Goal: Find specific page/section: Find specific page/section

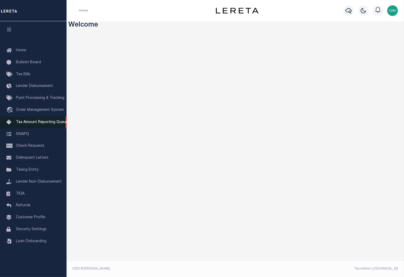
click at [36, 124] on span "Tax Amount Reporting Queue" at bounding box center [42, 123] width 52 height 4
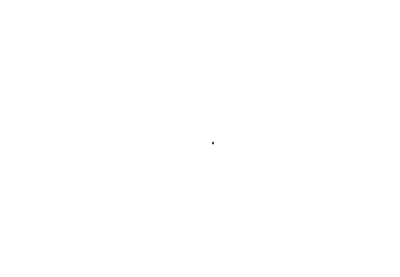
select select "100"
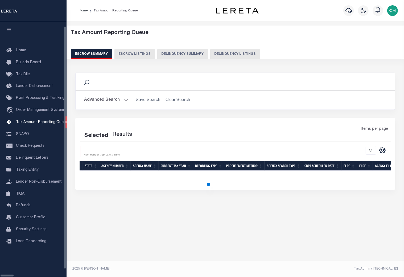
select select "100"
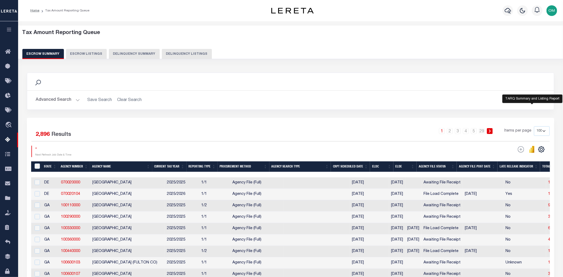
click at [400, 151] on icon "" at bounding box center [530, 151] width 2 height 3
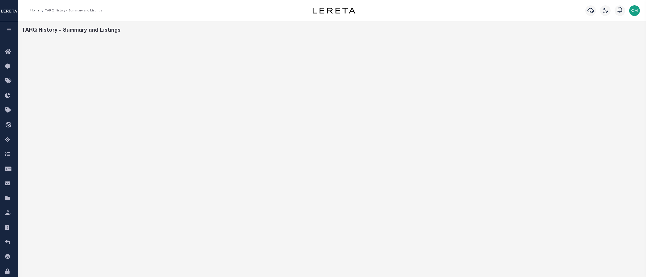
click at [9, 28] on icon "button" at bounding box center [9, 29] width 6 height 5
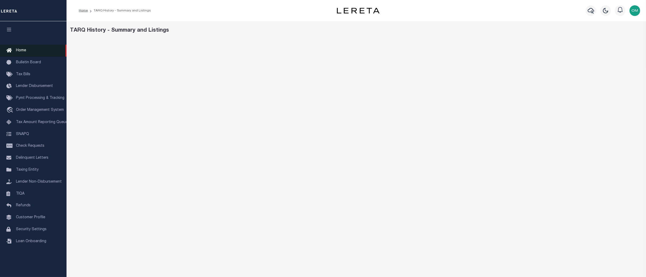
click at [24, 51] on span "Home" at bounding box center [21, 51] width 10 height 4
